Goal: Connect with others: Connect with others

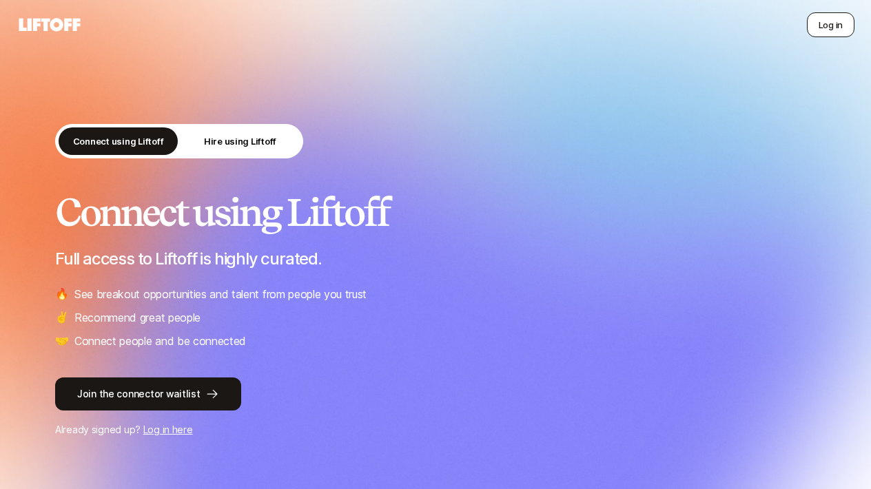
click at [817, 20] on button "Log in" at bounding box center [831, 24] width 48 height 25
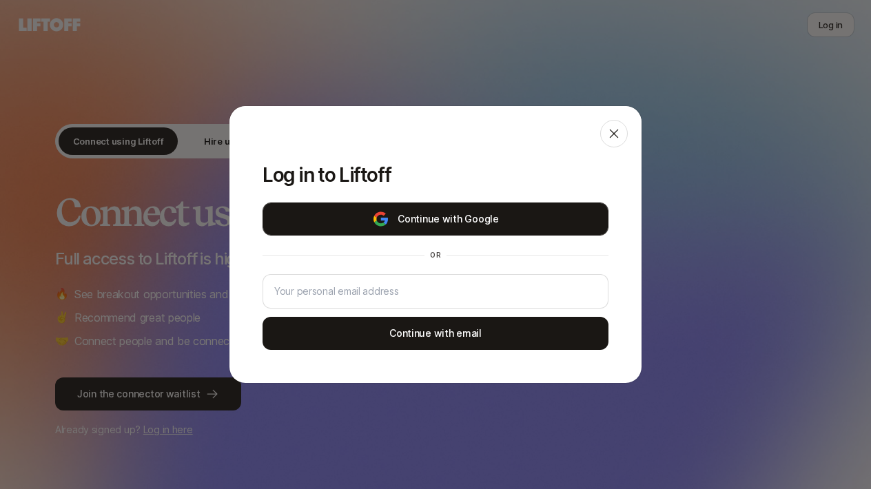
click at [438, 216] on button "Continue with Google" at bounding box center [436, 219] width 346 height 33
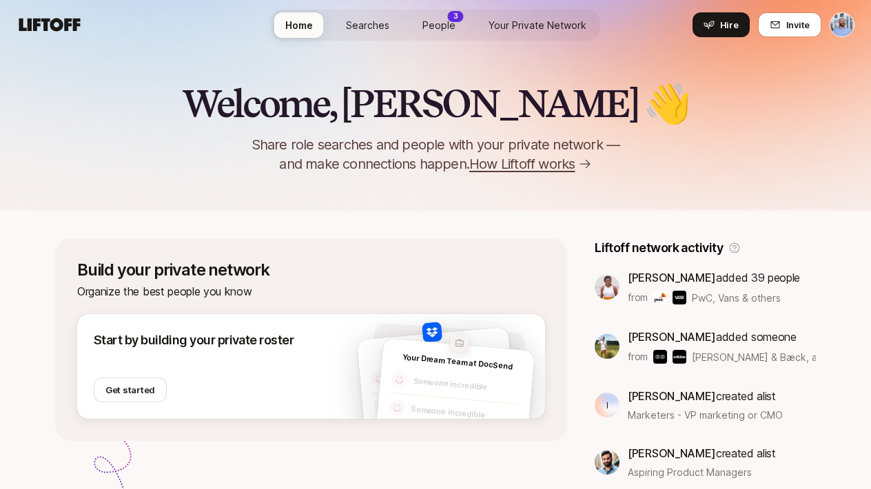
click at [443, 30] on span "People" at bounding box center [438, 25] width 33 height 14
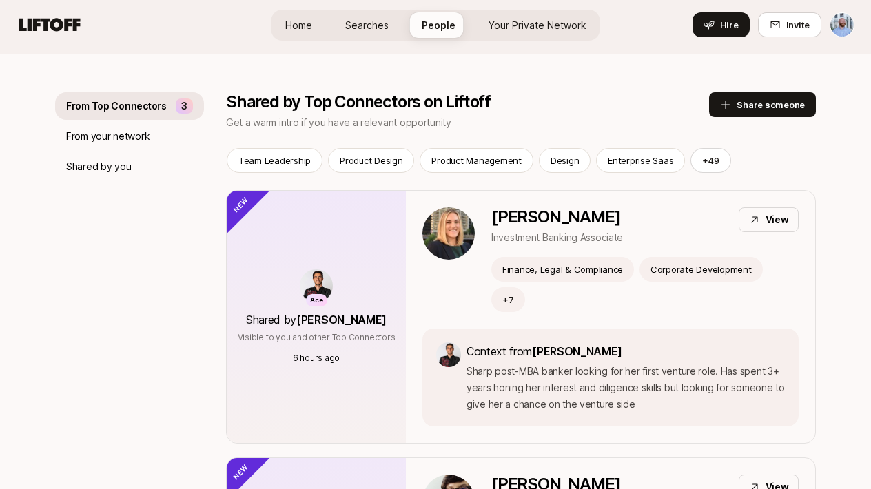
scroll to position [130, 0]
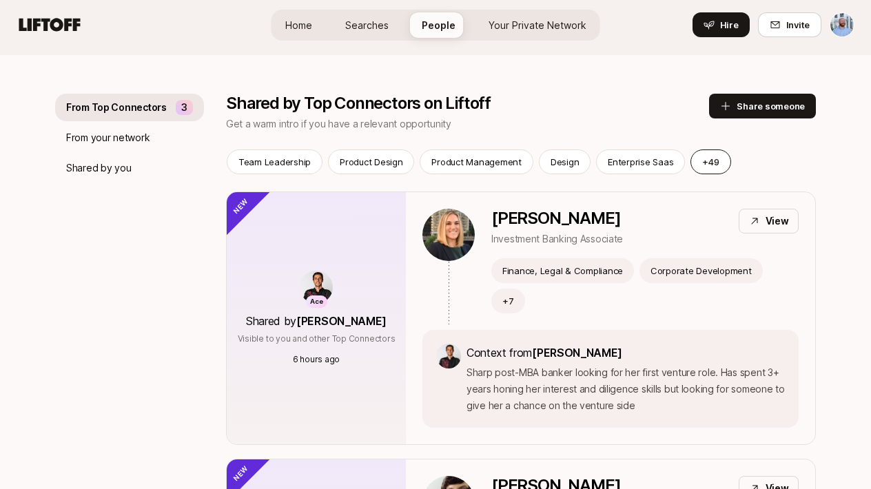
click at [703, 164] on button "+ 49" at bounding box center [710, 162] width 40 height 25
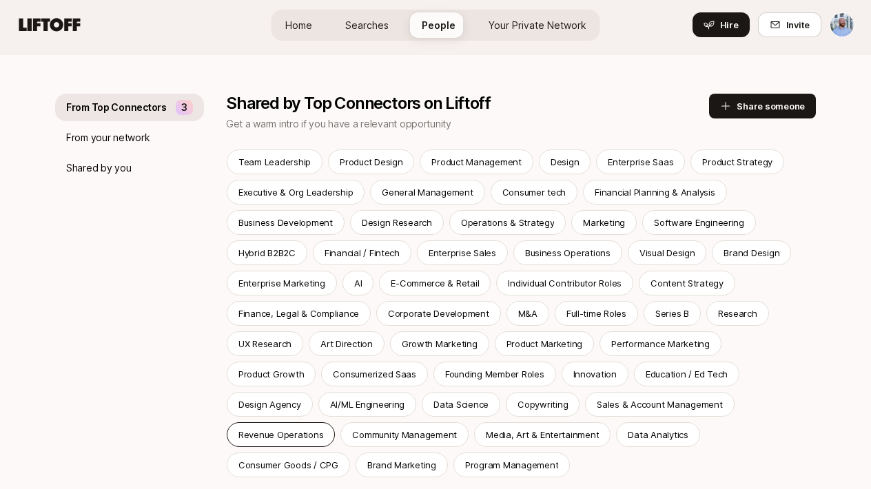
click at [323, 428] on p "Revenue Operations" at bounding box center [280, 435] width 85 height 14
click at [585, 91] on div "From Top Connectors 3 From your network Shared by you Shared by Top Connectors …" at bounding box center [435, 422] width 761 height 735
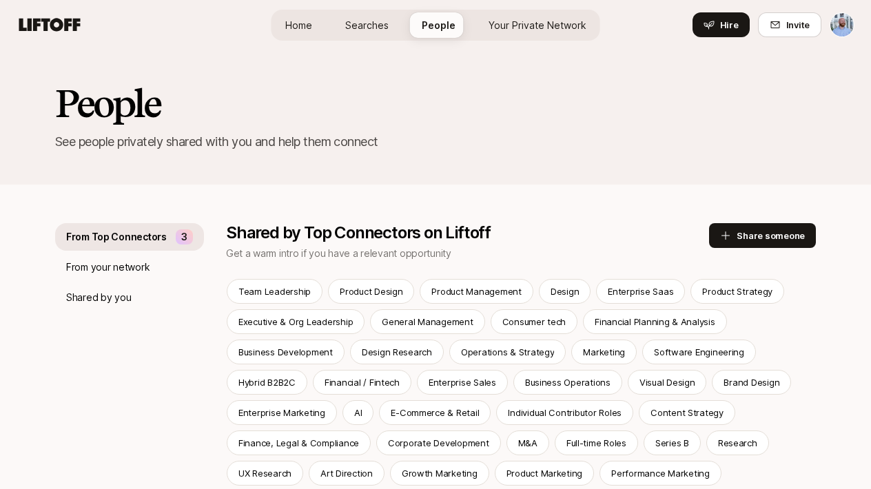
scroll to position [228, 0]
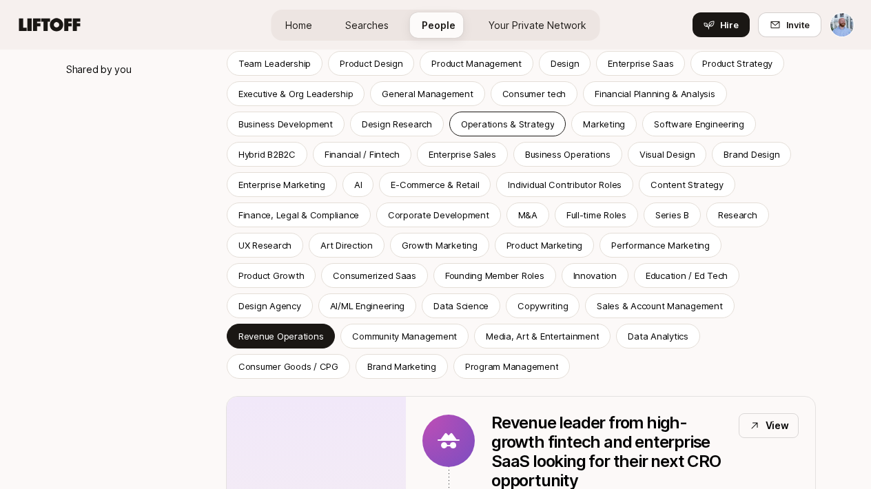
click at [507, 124] on p "Operations & Strategy" at bounding box center [508, 124] width 94 height 14
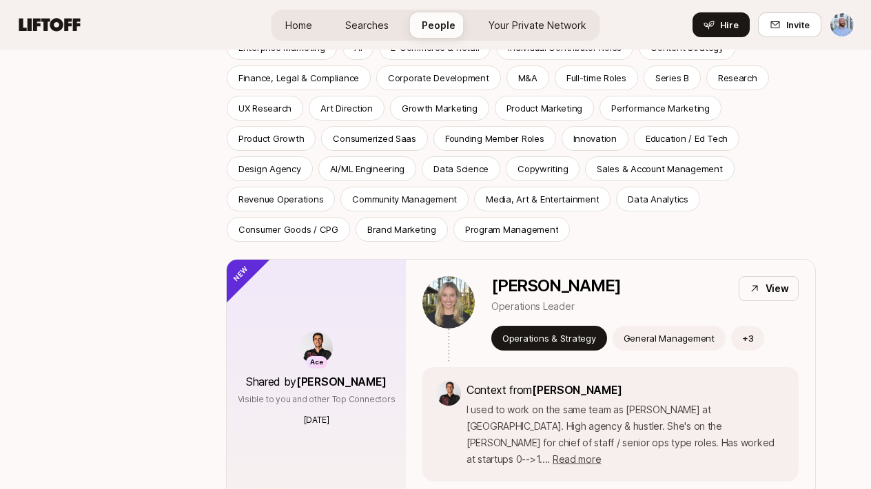
scroll to position [178, 0]
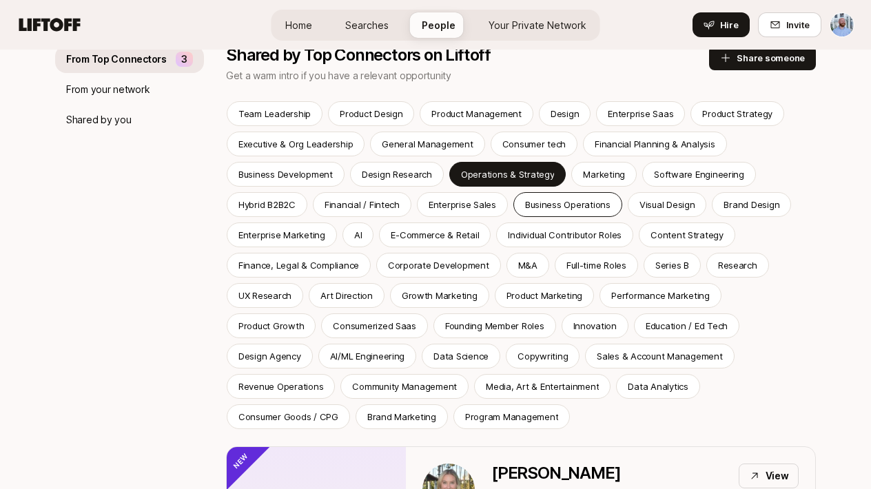
click at [561, 198] on p "Business Operations" at bounding box center [567, 205] width 85 height 14
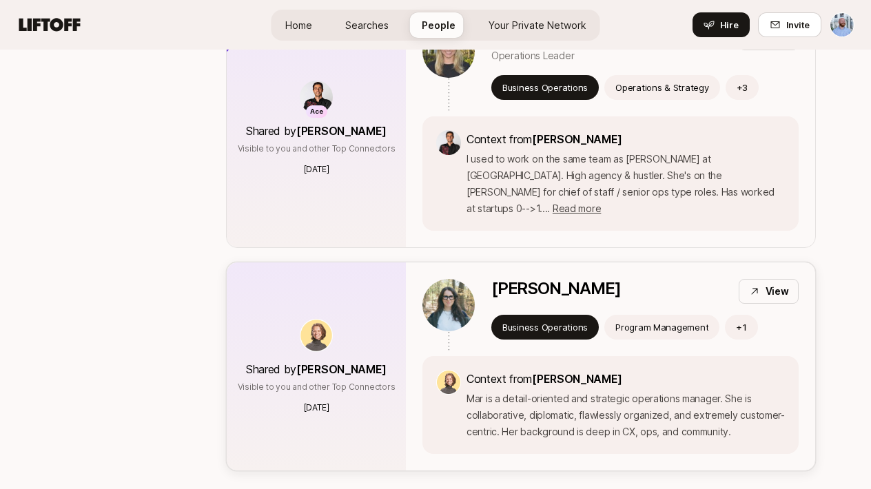
scroll to position [498, 0]
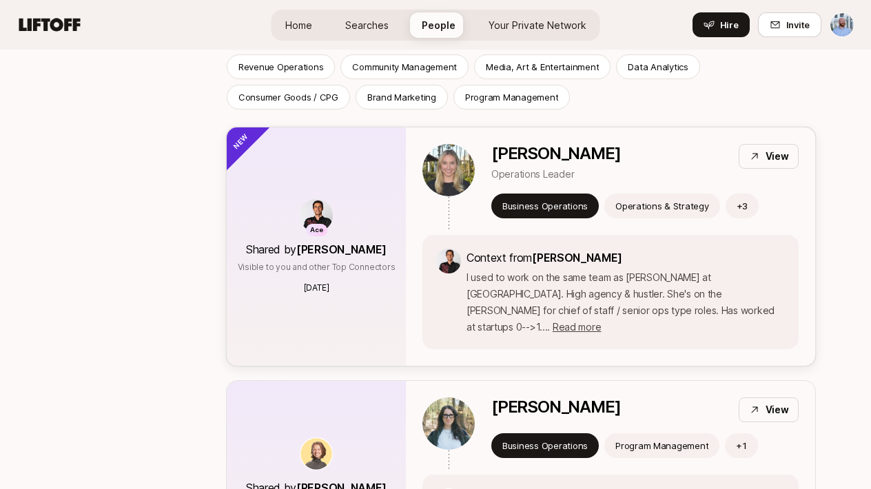
click at [534, 151] on p "[PERSON_NAME]" at bounding box center [555, 153] width 129 height 19
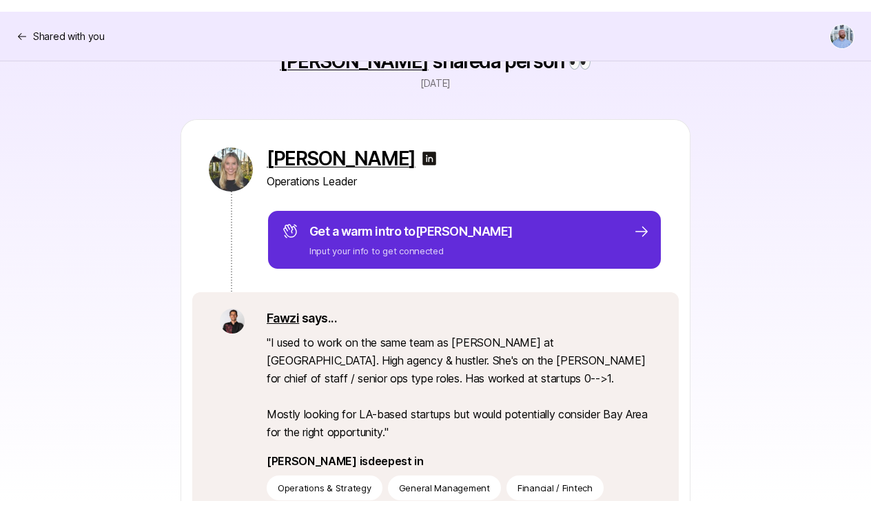
scroll to position [34, 0]
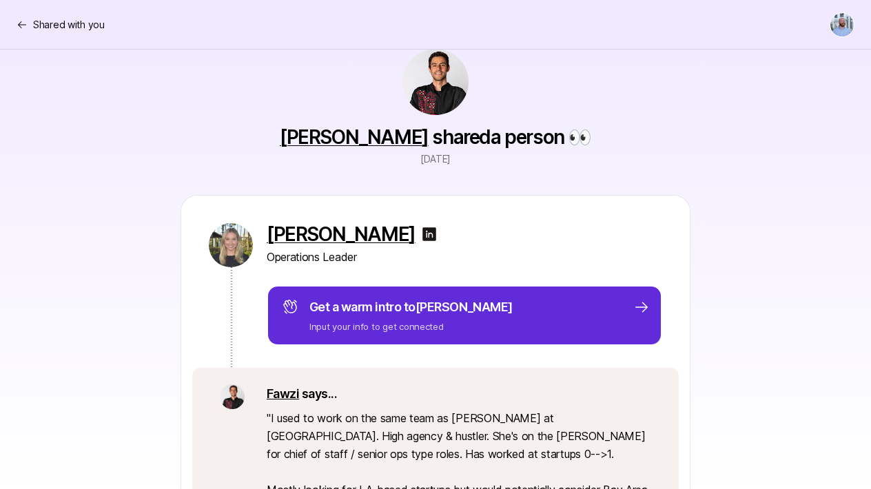
click at [438, 234] on img at bounding box center [429, 234] width 17 height 17
